Goal: Check status: Check status

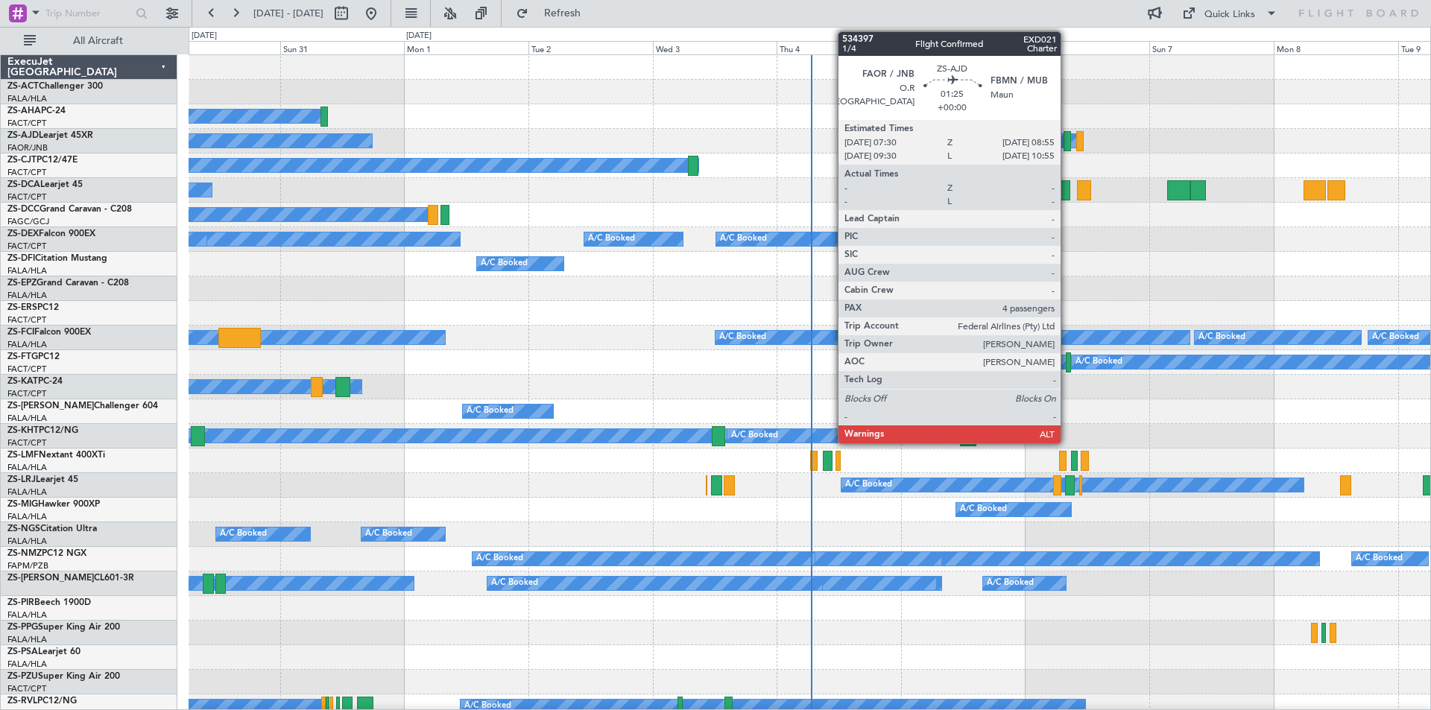
click at [1067, 143] on div at bounding box center [1066, 141] width 7 height 20
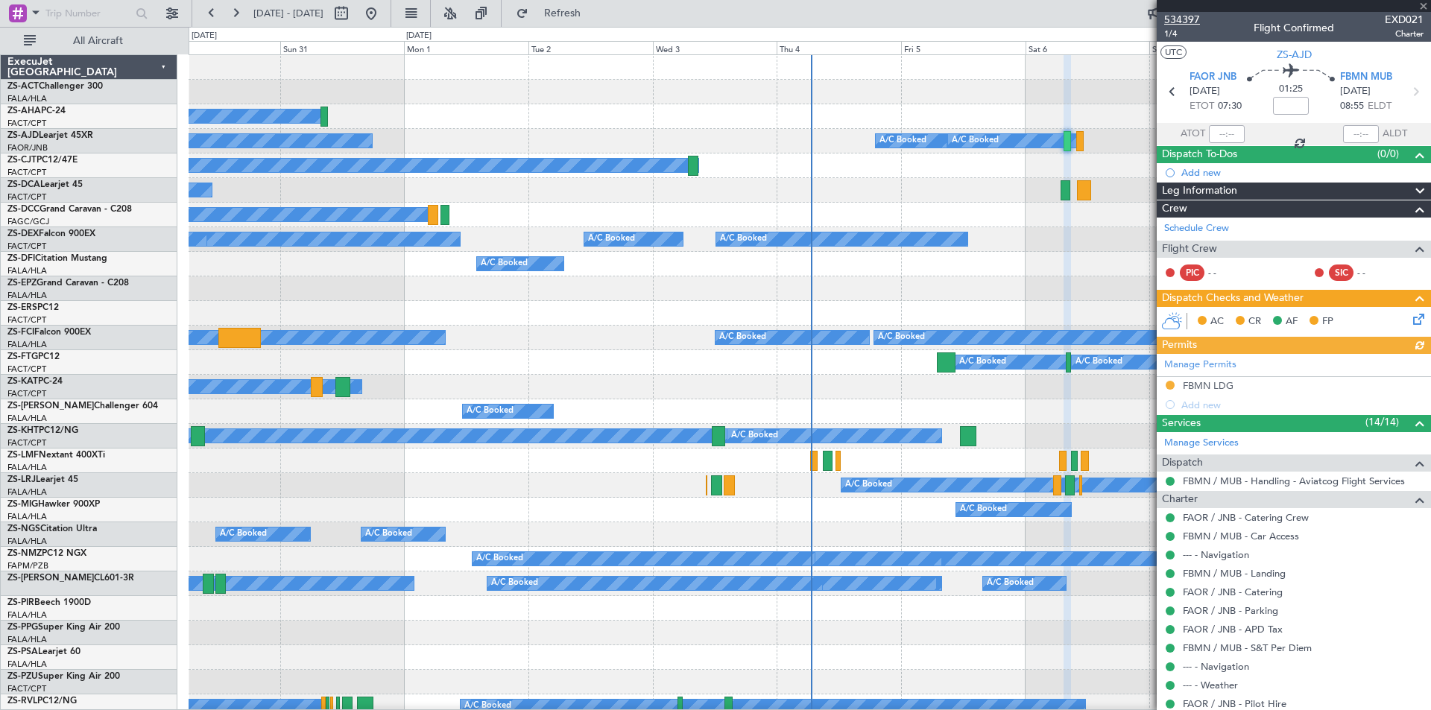
click at [1175, 19] on span "534397" at bounding box center [1182, 20] width 36 height 16
click at [1168, 17] on span "534397" at bounding box center [1182, 20] width 36 height 16
click at [449, 276] on div at bounding box center [808, 288] width 1241 height 25
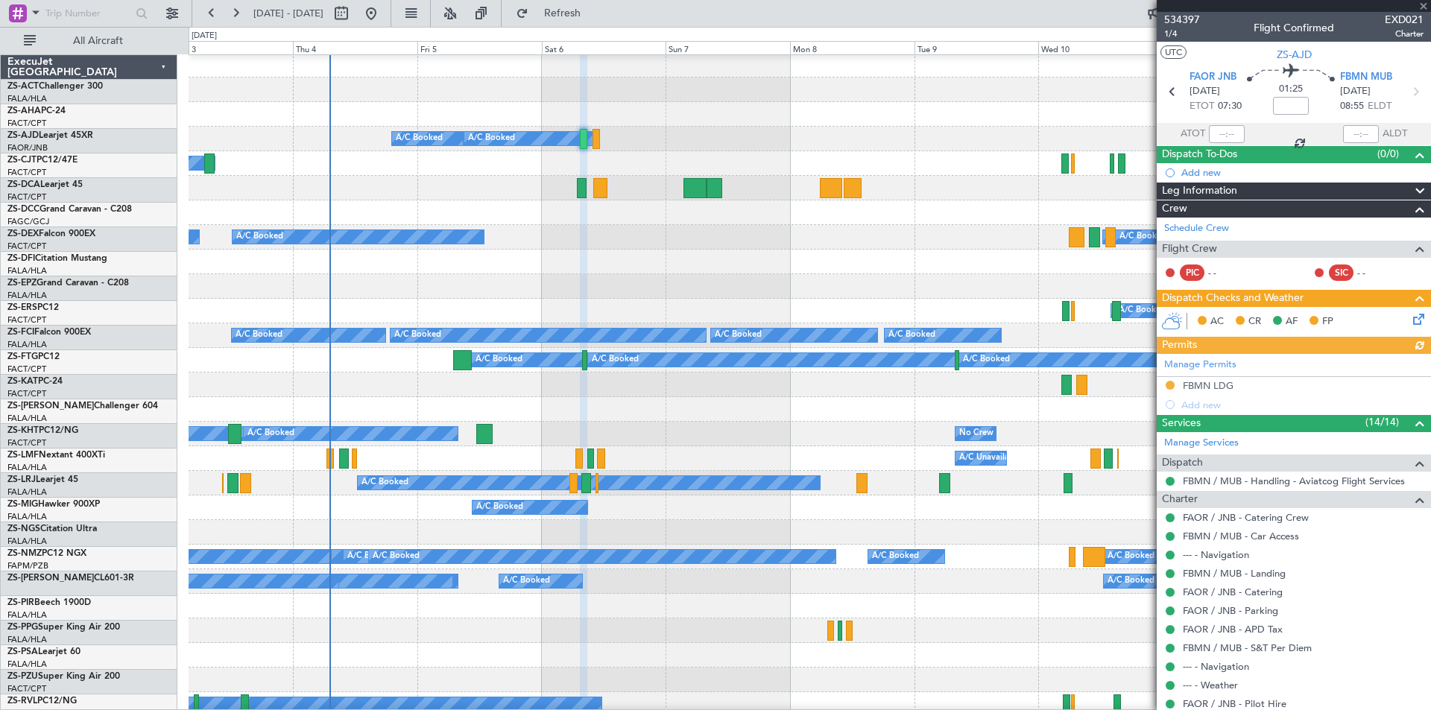
scroll to position [2, 0]
click at [508, 268] on div "A/C Booked" at bounding box center [808, 262] width 1241 height 25
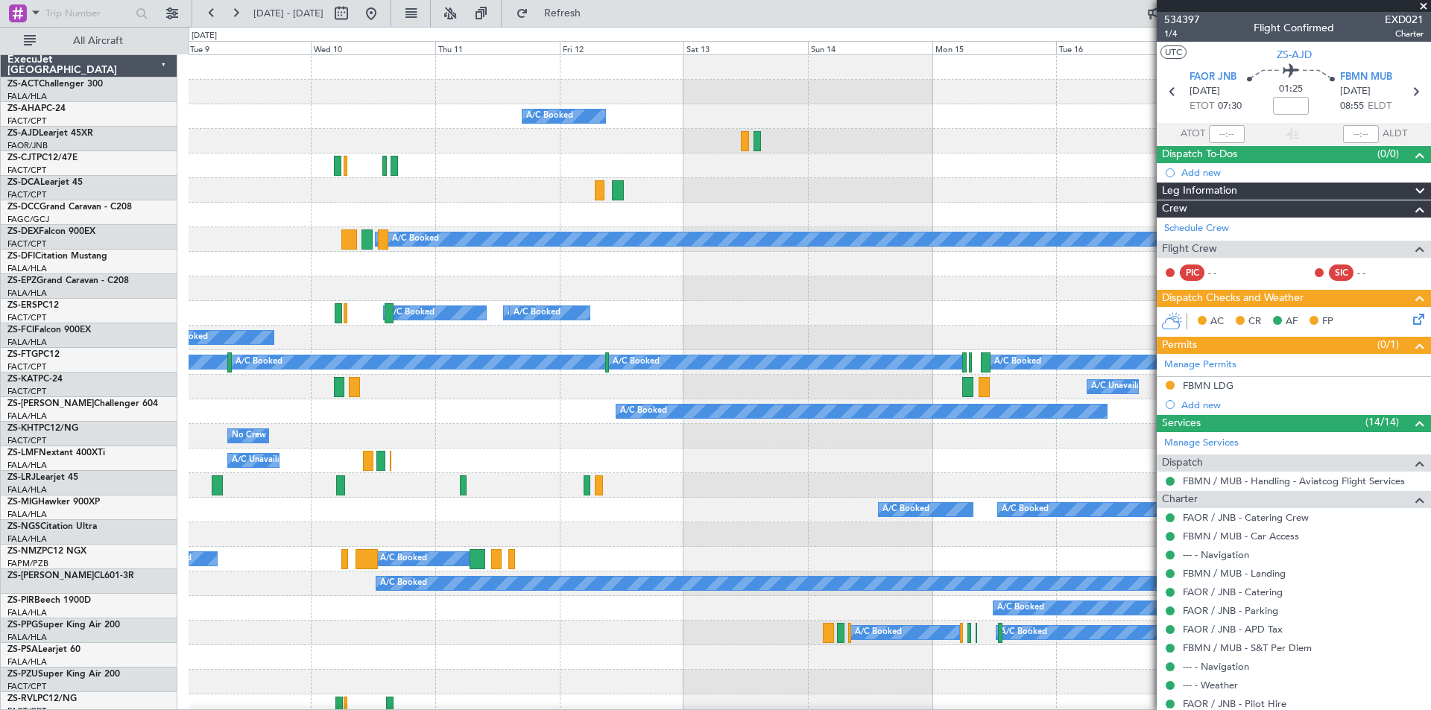
scroll to position [0, 0]
click at [685, 262] on div "A/C Booked A/C Booked A/C Booked A/C Booked A/C Booked A/C Booked A/C Booked A/…" at bounding box center [808, 694] width 1241 height 1279
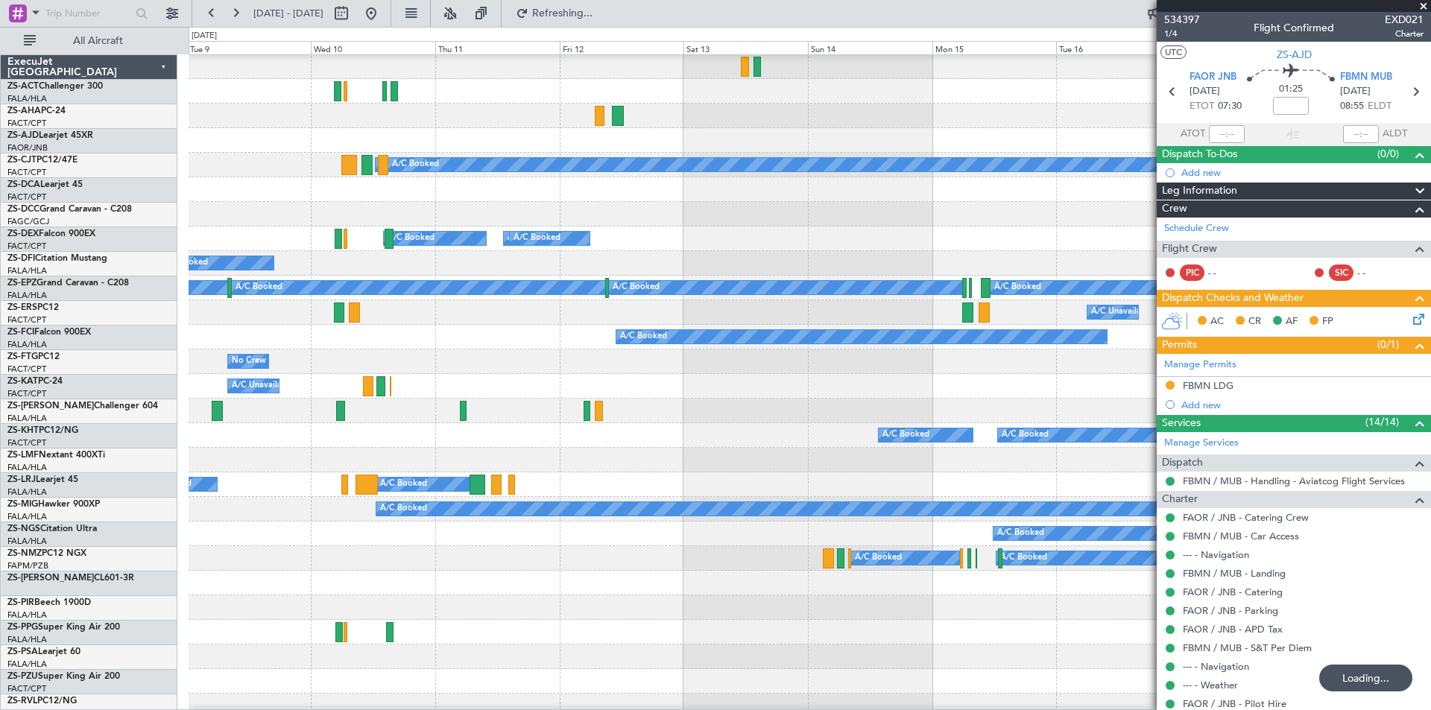
scroll to position [75, 0]
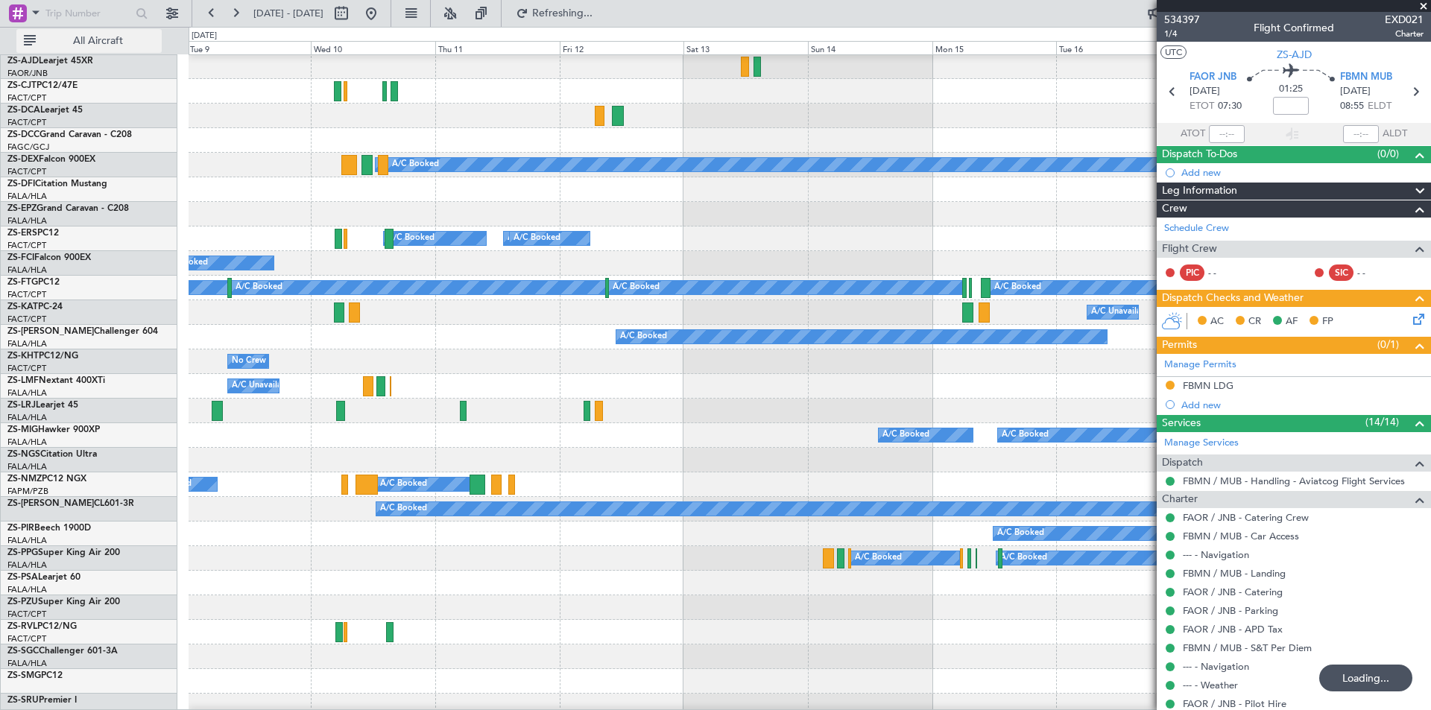
click at [87, 39] on span "All Aircraft" at bounding box center [98, 41] width 118 height 10
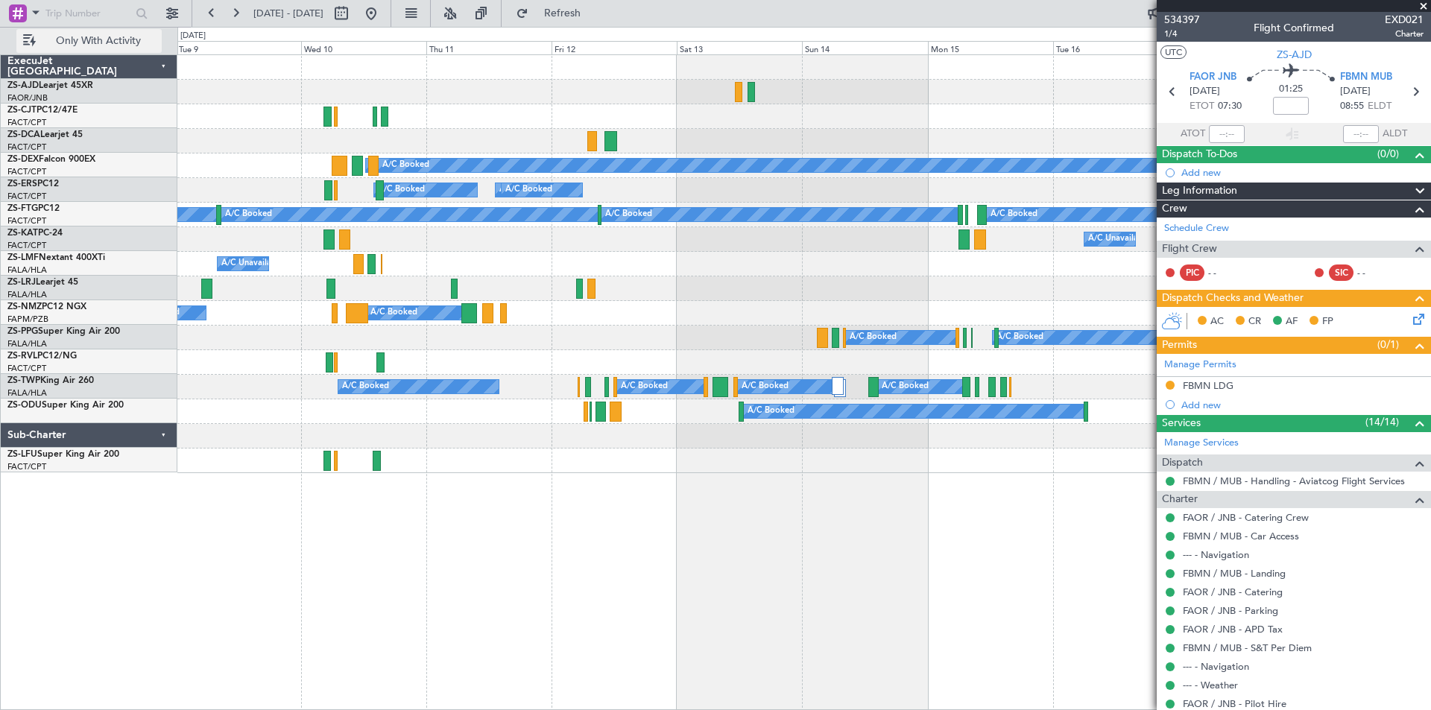
scroll to position [0, 0]
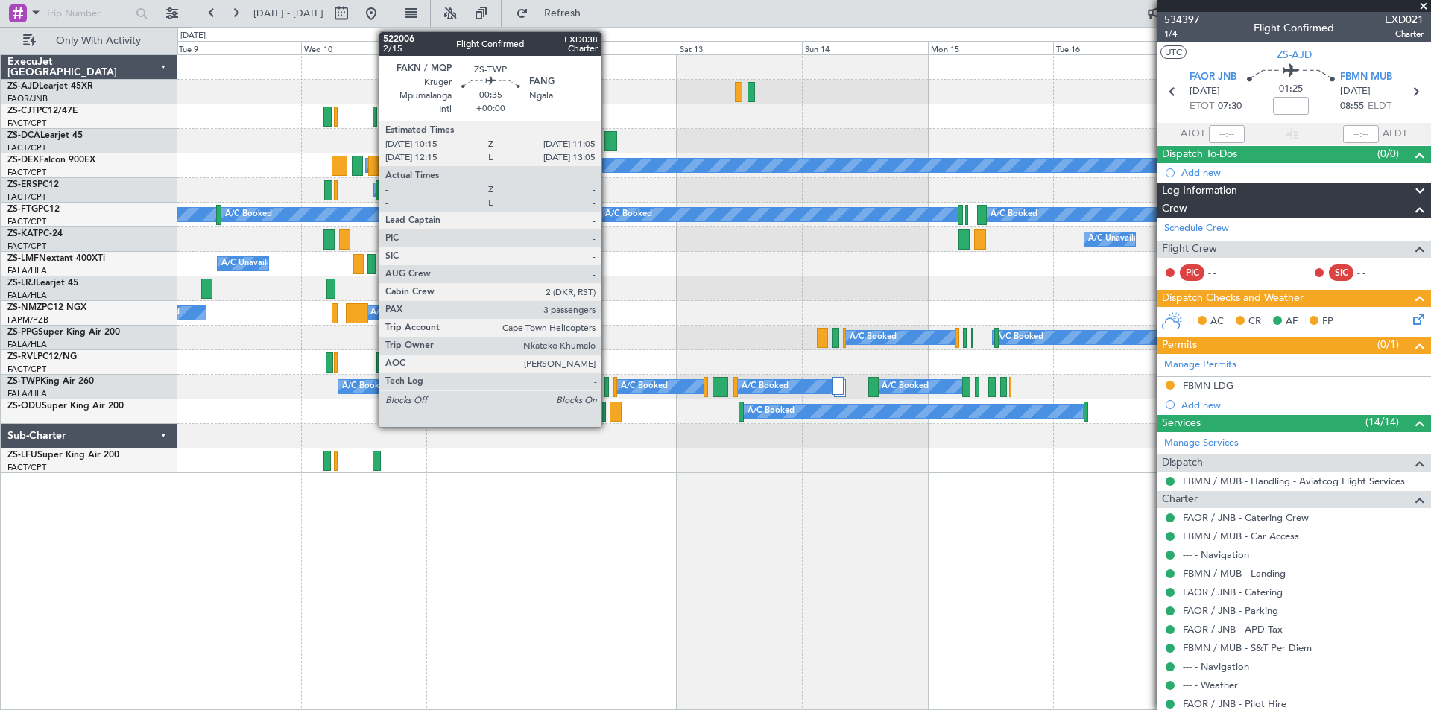
click at [608, 387] on div at bounding box center [606, 387] width 4 height 20
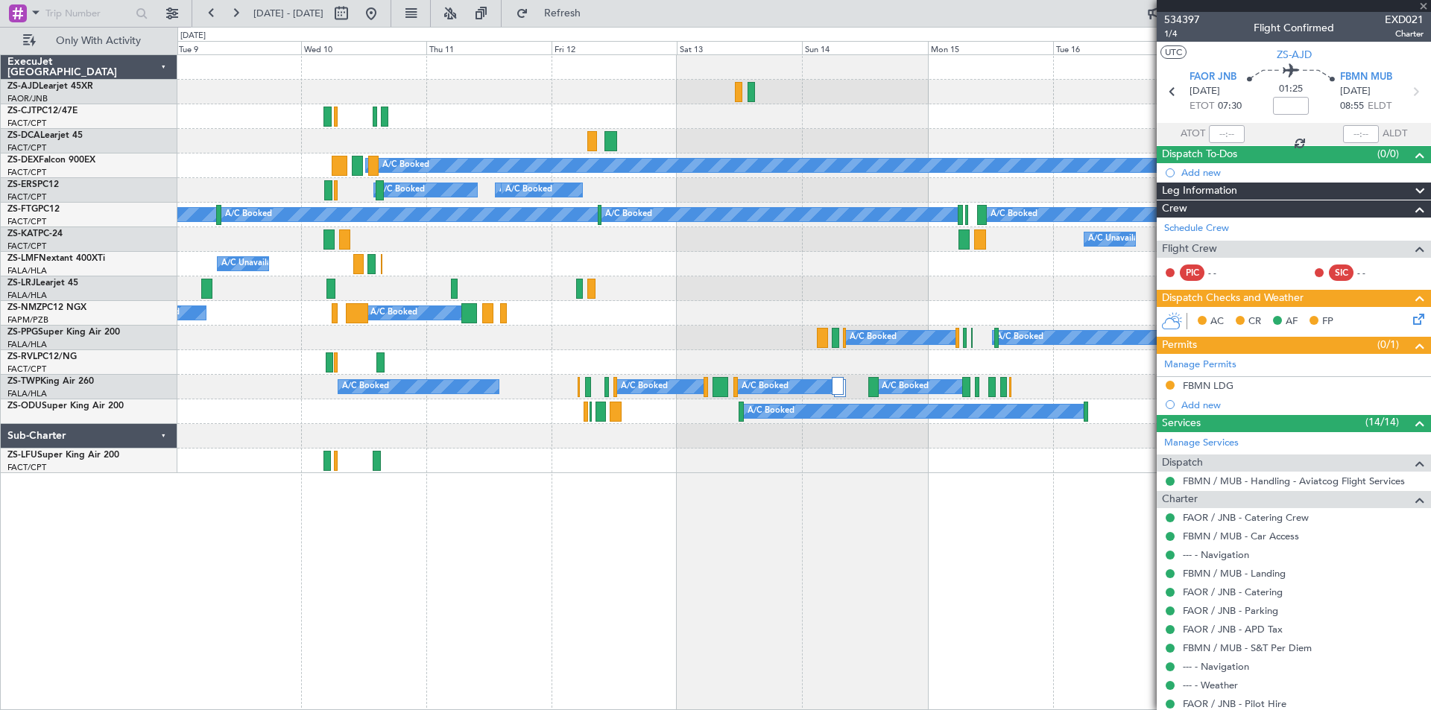
type input "3"
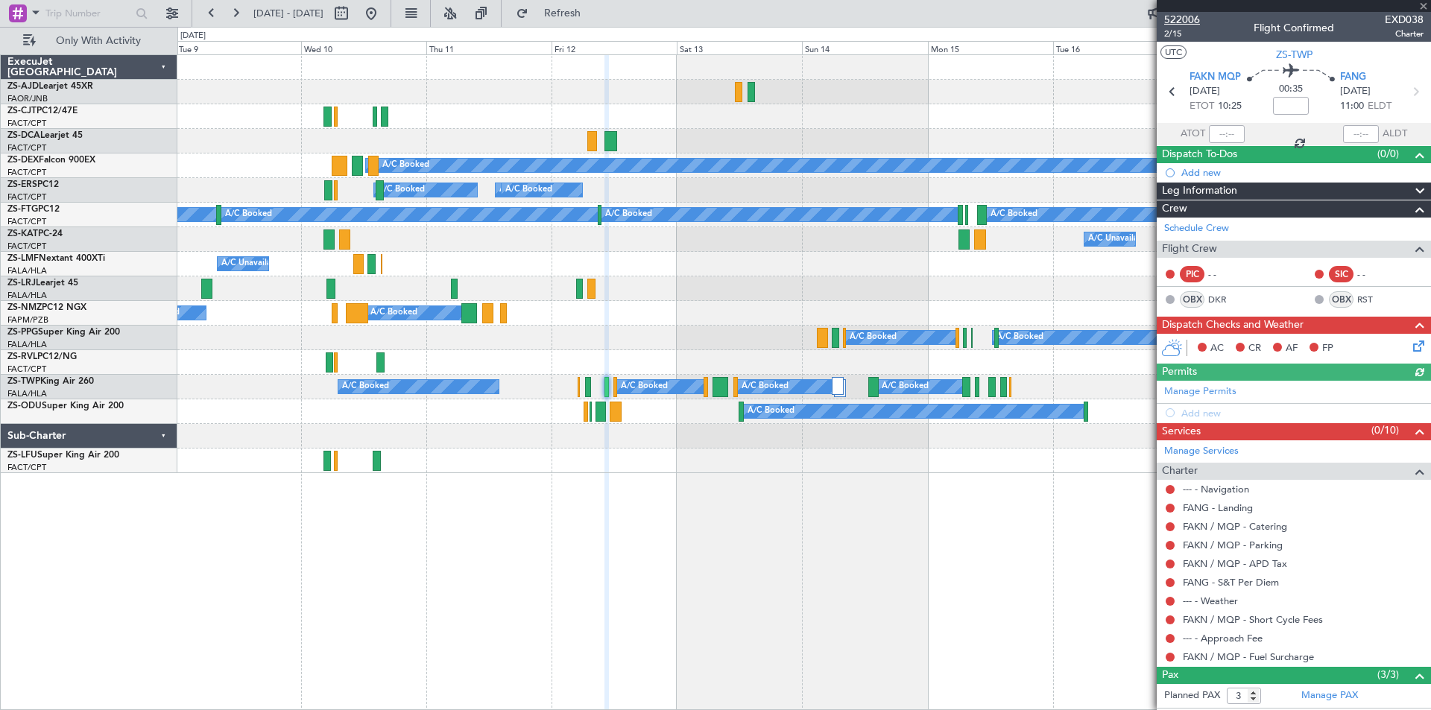
click at [1184, 16] on span "522006" at bounding box center [1182, 20] width 36 height 16
